Goal: Information Seeking & Learning: Find contact information

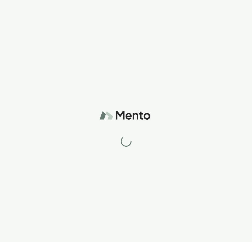
click at [233, 163] on div at bounding box center [126, 121] width 252 height 242
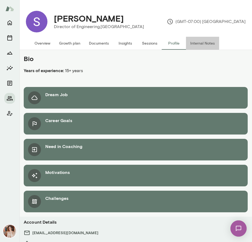
click at [193, 45] on button "Internal Notes" at bounding box center [202, 43] width 33 height 13
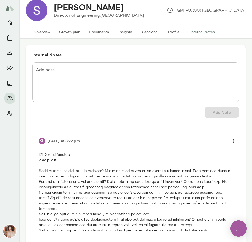
scroll to position [26, 0]
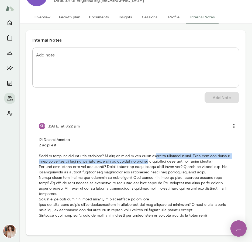
drag, startPoint x: 157, startPoint y: 156, endPoint x: 157, endPoint y: 160, distance: 3.5
click at [157, 160] on p at bounding box center [136, 177] width 194 height 81
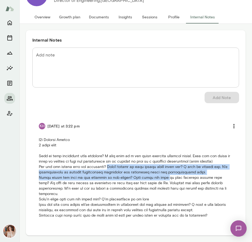
drag, startPoint x: 104, startPoint y: 167, endPoint x: 162, endPoint y: 179, distance: 58.9
click at [162, 179] on p at bounding box center [136, 177] width 194 height 81
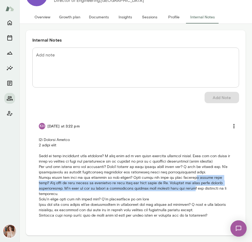
drag, startPoint x: 189, startPoint y: 177, endPoint x: 190, endPoint y: 187, distance: 9.2
click at [190, 187] on p at bounding box center [136, 177] width 194 height 81
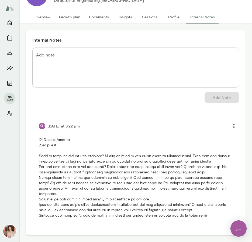
click at [122, 200] on p at bounding box center [136, 177] width 194 height 81
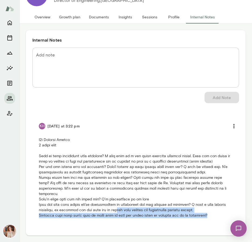
drag, startPoint x: 114, startPoint y: 210, endPoint x: 188, endPoint y: 231, distance: 76.8
click at [188, 231] on div "Internal Notes Add note * Add note Add Note KH Today at 3:22 pm" at bounding box center [136, 132] width 220 height 205
click at [36, 16] on button "Overview" at bounding box center [42, 17] width 25 height 13
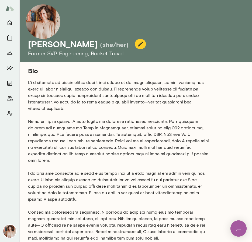
scroll to position [73, 0]
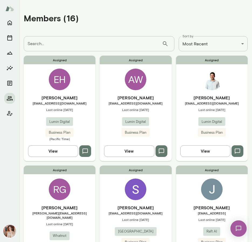
click at [63, 91] on div "Assigned EH [PERSON_NAME] [EMAIL_ADDRESS][DOMAIN_NAME] Last online [DATE] Lumin…" at bounding box center [60, 108] width 72 height 105
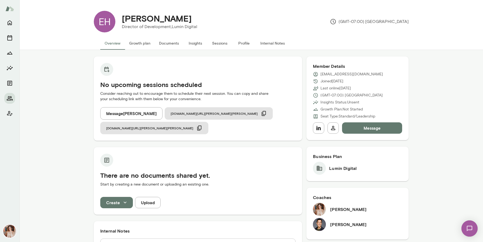
click at [252, 74] on p "[EMAIL_ADDRESS][DOMAIN_NAME]" at bounding box center [352, 73] width 63 height 5
drag, startPoint x: 376, startPoint y: 73, endPoint x: 321, endPoint y: 73, distance: 55.3
click at [252, 73] on div "[EMAIL_ADDRESS][DOMAIN_NAME]" at bounding box center [357, 73] width 89 height 5
copy p "[EMAIL_ADDRESS][DOMAIN_NAME]"
click at [11, 92] on div at bounding box center [9, 67] width 11 height 101
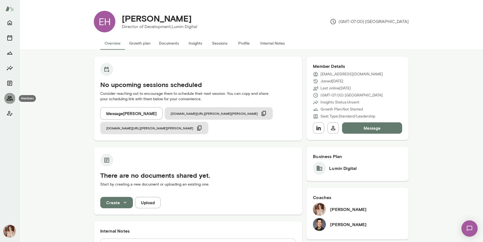
click at [11, 97] on icon "Members" at bounding box center [10, 98] width 6 height 4
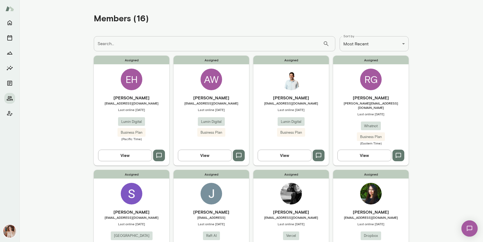
click at [219, 106] on div "[PERSON_NAME] [EMAIL_ADDRESS][DOMAIN_NAME] Last online [DATE] Lumin Digital Bus…" at bounding box center [212, 115] width 76 height 42
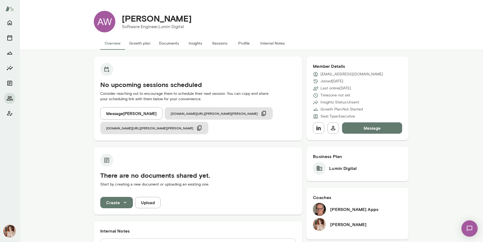
click at [242, 44] on button "Profile" at bounding box center [244, 43] width 24 height 13
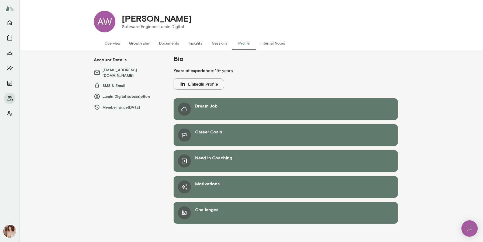
click at [252, 43] on button "Internal Notes" at bounding box center [272, 43] width 33 height 13
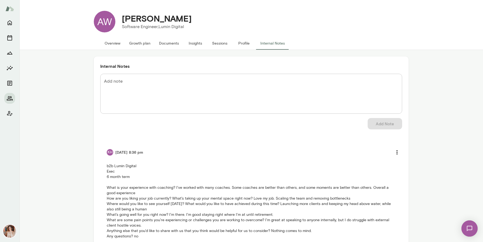
scroll to position [21, 0]
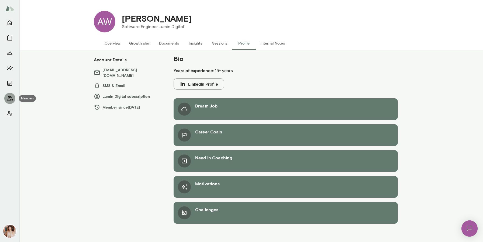
click at [11, 99] on icon "Members" at bounding box center [9, 98] width 6 height 6
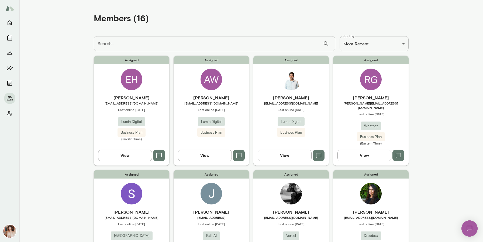
click at [252, 122] on div "[PERSON_NAME] [EMAIL_ADDRESS][DOMAIN_NAME] Last online [DATE] Lumin Digital Bus…" at bounding box center [291, 115] width 76 height 42
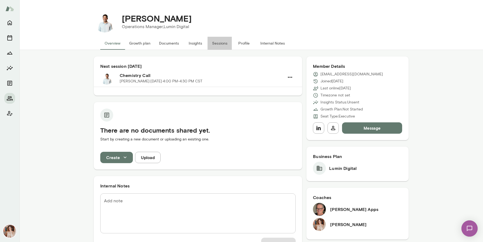
click at [226, 42] on button "Sessions" at bounding box center [220, 43] width 24 height 13
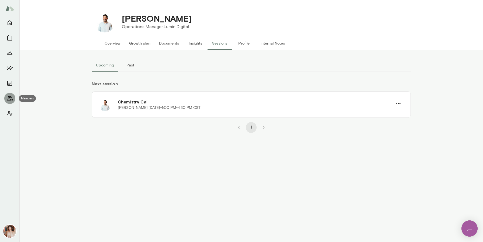
click at [10, 101] on icon "Members" at bounding box center [9, 98] width 6 height 6
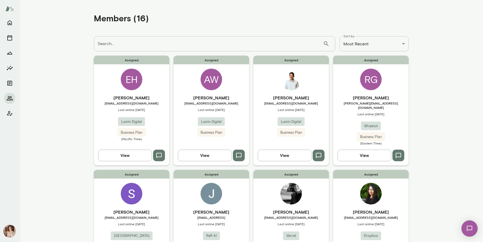
click at [252, 81] on div "Assigned [PERSON_NAME] Gonzaque [EMAIL_ADDRESS][DOMAIN_NAME] Last online [DATE]…" at bounding box center [371, 110] width 76 height 109
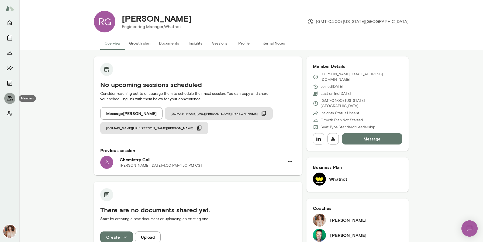
click at [8, 102] on button "Members" at bounding box center [9, 98] width 11 height 11
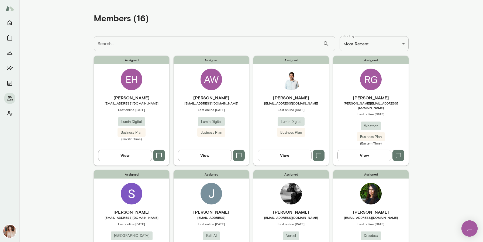
click at [252, 91] on div "Assigned [PERSON_NAME] Gonzaque [EMAIL_ADDRESS][DOMAIN_NAME] Last online [DATE]…" at bounding box center [371, 110] width 76 height 109
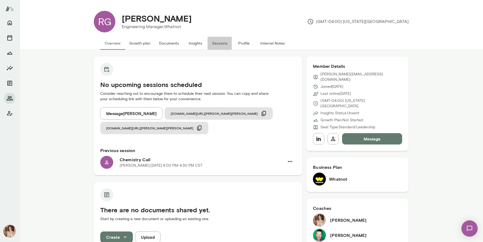
click at [229, 43] on button "Sessions" at bounding box center [220, 43] width 24 height 13
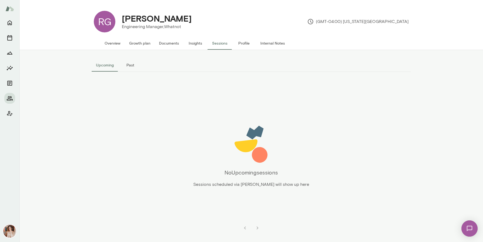
click at [129, 65] on button "Past" at bounding box center [130, 65] width 24 height 13
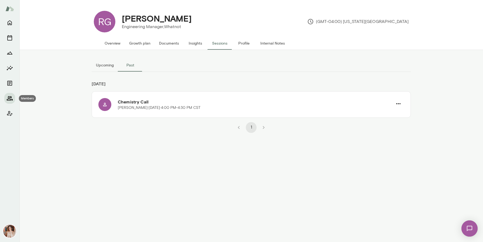
click at [12, 95] on icon "Members" at bounding box center [9, 98] width 6 height 6
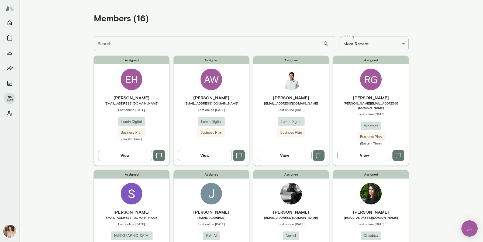
click at [117, 181] on div "Assigned [PERSON_NAME] [EMAIL_ADDRESS][DOMAIN_NAME] Last online [DATE] Juniper …" at bounding box center [132, 222] width 76 height 105
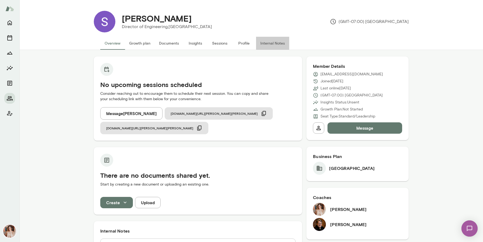
click at [252, 43] on button "Internal Notes" at bounding box center [272, 43] width 33 height 13
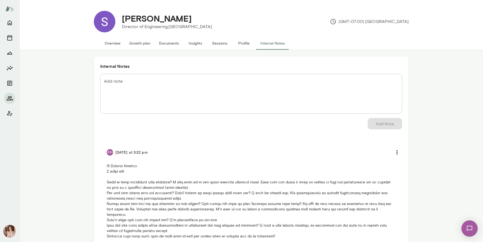
click at [149, 26] on p "Director of Engineering, [GEOGRAPHIC_DATA]" at bounding box center [167, 26] width 90 height 6
click at [113, 48] on button "Overview" at bounding box center [112, 43] width 25 height 13
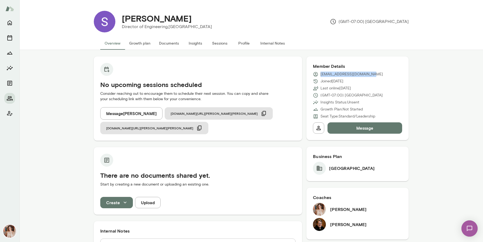
drag, startPoint x: 370, startPoint y: 75, endPoint x: 321, endPoint y: 75, distance: 49.1
click at [252, 75] on div "[EMAIL_ADDRESS][DOMAIN_NAME]" at bounding box center [357, 73] width 89 height 5
copy p "[EMAIL_ADDRESS][DOMAIN_NAME]"
click at [8, 97] on icon "Members" at bounding box center [10, 98] width 6 height 4
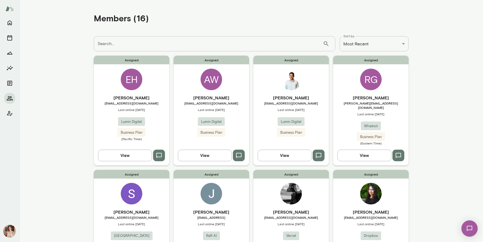
click at [252, 93] on div "Assigned [PERSON_NAME] [EMAIL_ADDRESS][DOMAIN_NAME] Last online [DATE] Lumin Di…" at bounding box center [291, 110] width 76 height 109
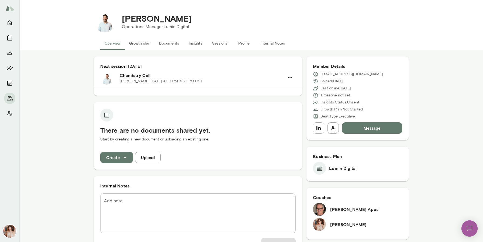
click at [221, 43] on button "Sessions" at bounding box center [220, 43] width 24 height 13
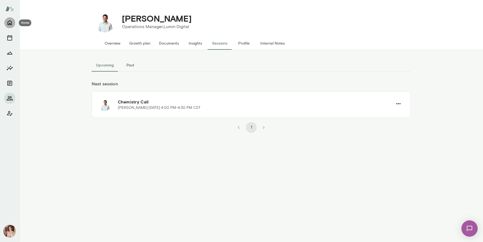
click at [11, 26] on button "Home" at bounding box center [9, 22] width 11 height 11
